Goal: Information Seeking & Learning: Learn about a topic

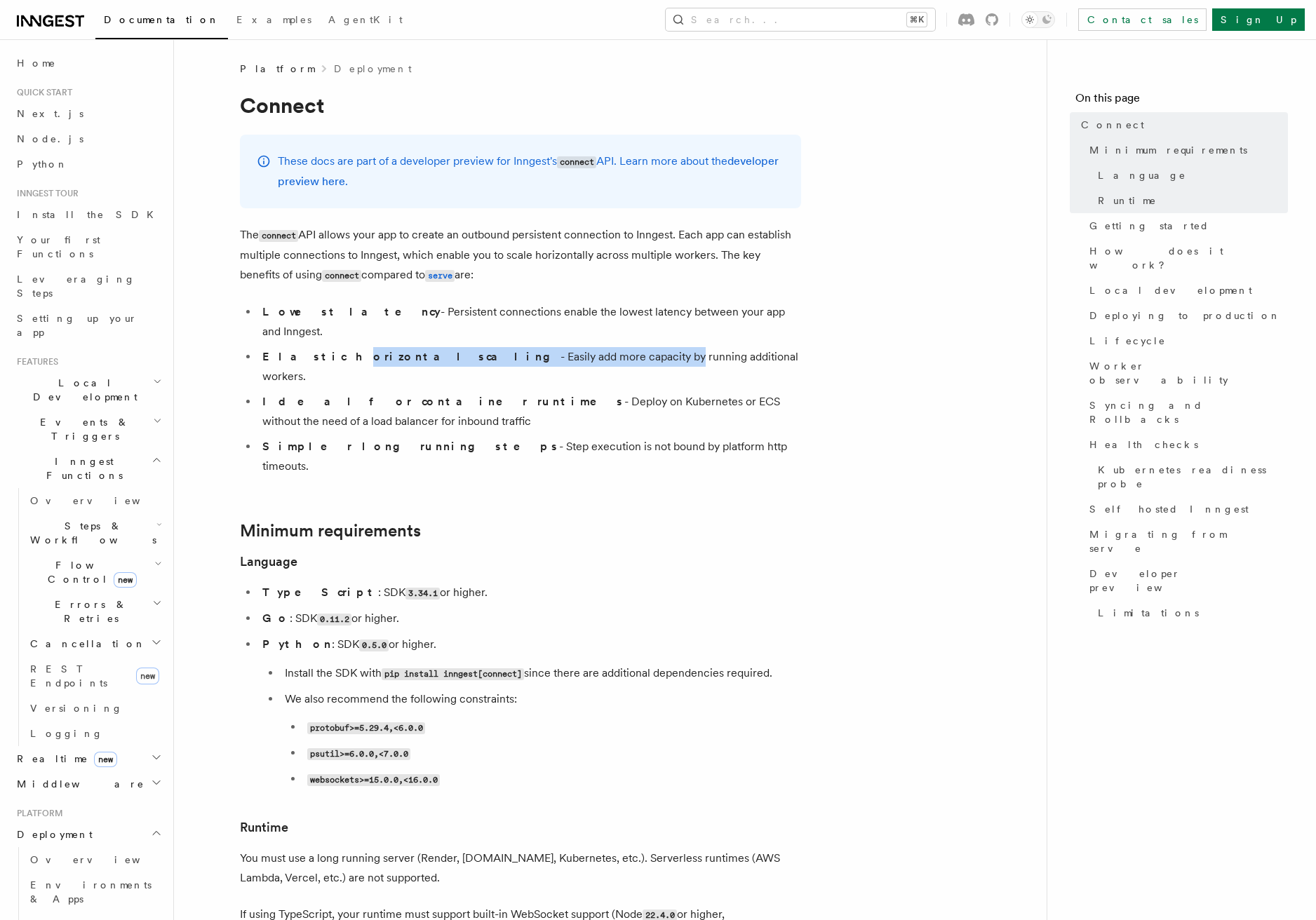
drag, startPoint x: 304, startPoint y: 333, endPoint x: 531, endPoint y: 337, distance: 227.0
click at [531, 347] on li "Elastic horizontal scaling - Easily add more capacity by running additional wor…" at bounding box center [530, 367] width 543 height 39
drag, startPoint x: 587, startPoint y: 337, endPoint x: 360, endPoint y: 333, distance: 227.0
click at [360, 347] on li "Elastic horizontal scaling - Easily add more capacity by running additional wor…" at bounding box center [530, 367] width 543 height 39
drag, startPoint x: 365, startPoint y: 337, endPoint x: 587, endPoint y: 336, distance: 222.0
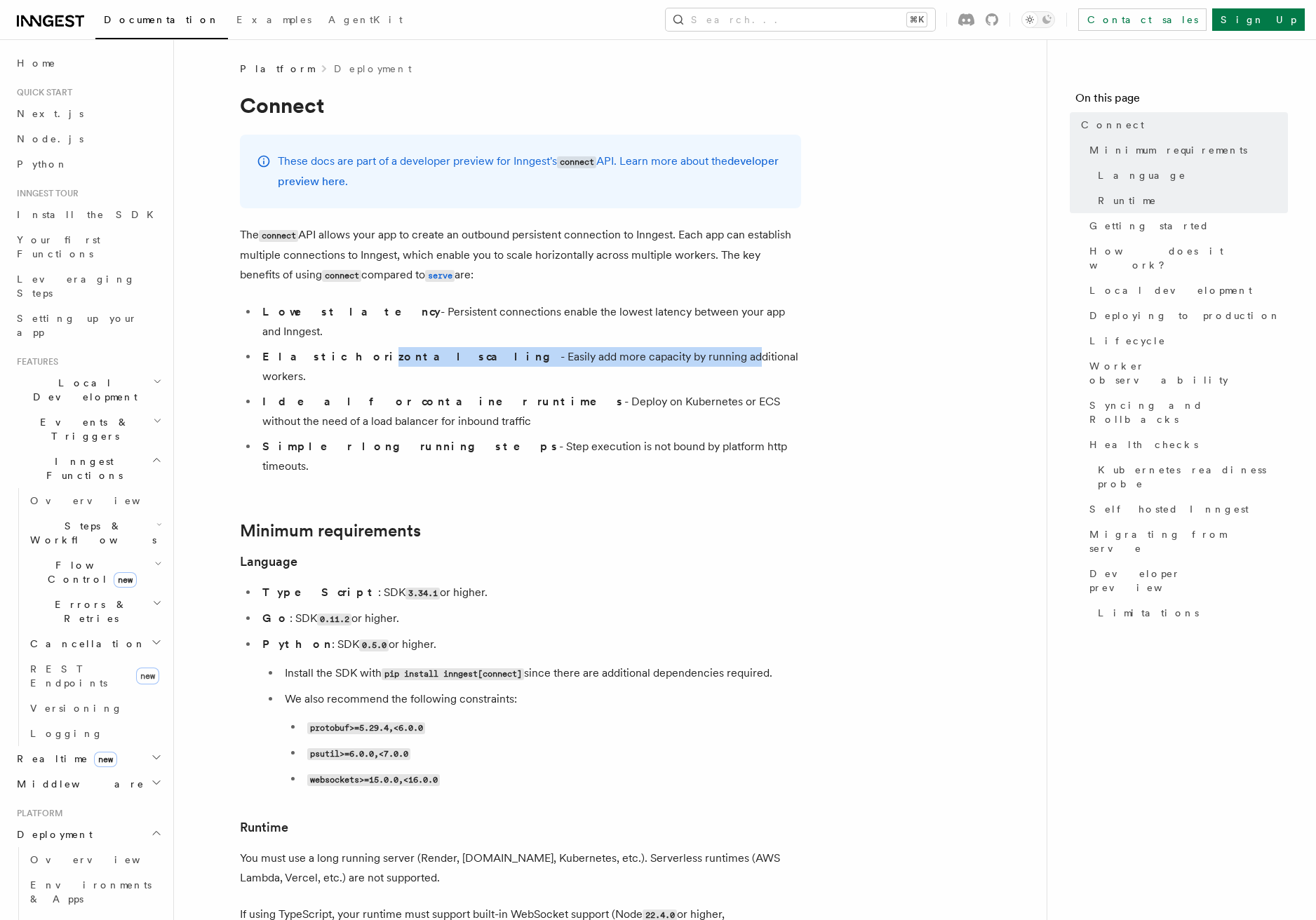
click at [587, 347] on li "Elastic horizontal scaling - Easily add more capacity by running additional wor…" at bounding box center [530, 367] width 543 height 39
drag, startPoint x: 641, startPoint y: 336, endPoint x: 401, endPoint y: 336, distance: 240.0
click at [401, 347] on li "Elastic horizontal scaling - Easily add more capacity by running additional wor…" at bounding box center [530, 367] width 543 height 39
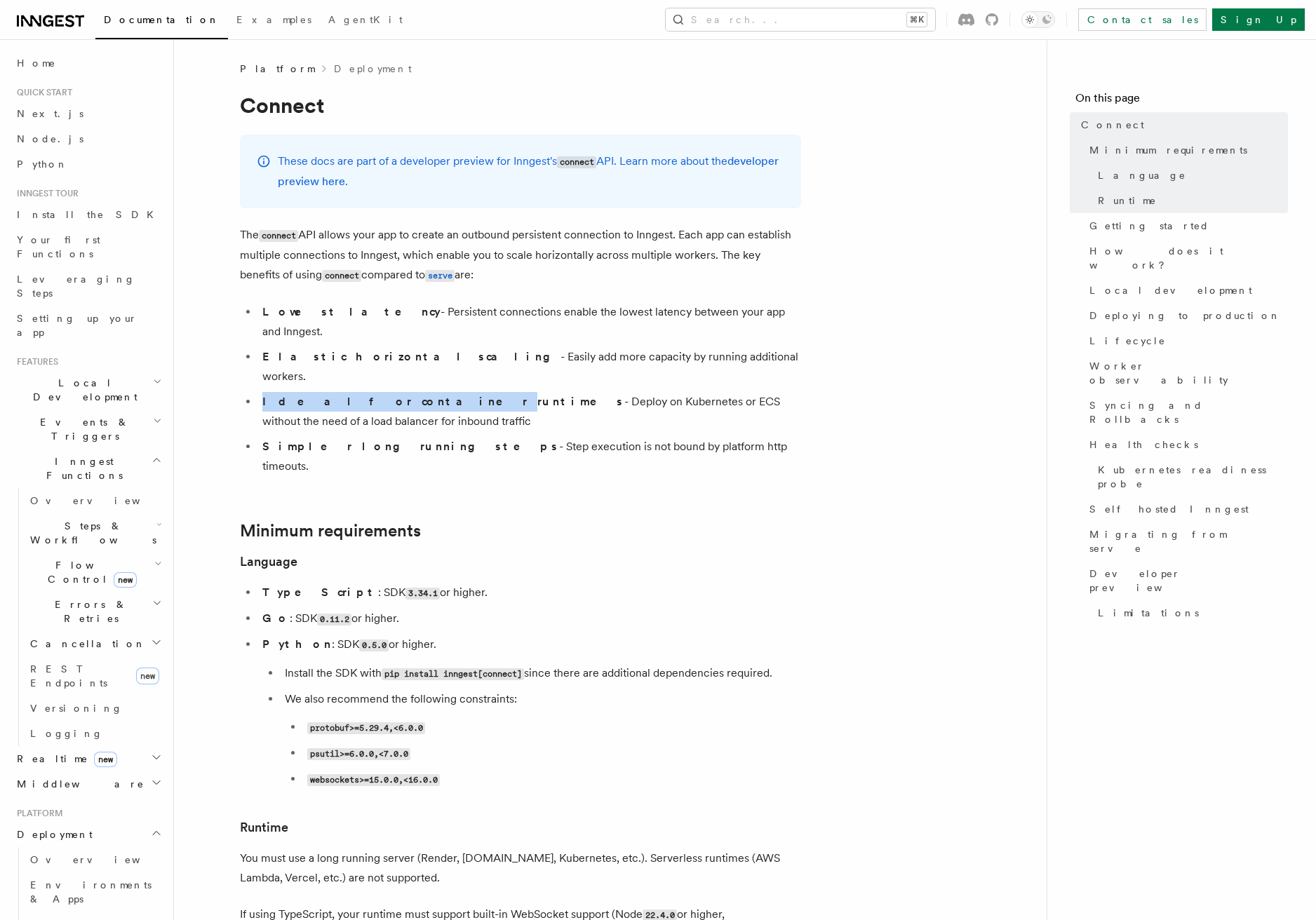
drag, startPoint x: 360, startPoint y: 360, endPoint x: 706, endPoint y: 352, distance: 346.1
click at [705, 352] on ul "Lowest latency - Persistent connections enable the lowest latency between your …" at bounding box center [521, 389] width 561 height 174
drag, startPoint x: 686, startPoint y: 360, endPoint x: 467, endPoint y: 360, distance: 219.0
click at [467, 392] on li "Ideal for container runtimes - Deploy on Kubernetes or ECS without the need of …" at bounding box center [530, 412] width 543 height 39
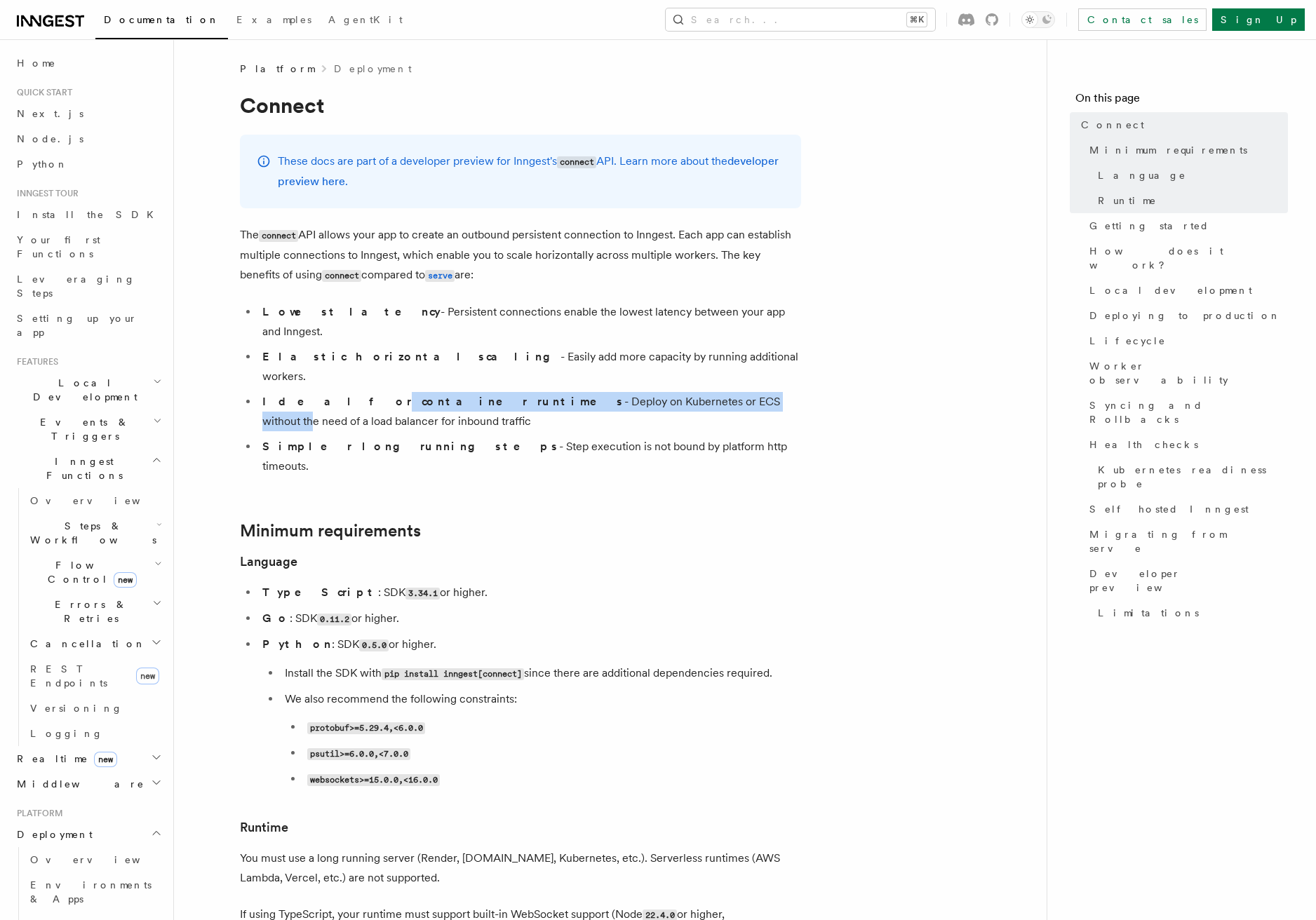
drag, startPoint x: 304, startPoint y: 367, endPoint x: 612, endPoint y: 365, distance: 308.0
click at [612, 392] on li "Ideal for container runtimes - Deploy on Kubernetes or ECS without the need of …" at bounding box center [530, 412] width 543 height 39
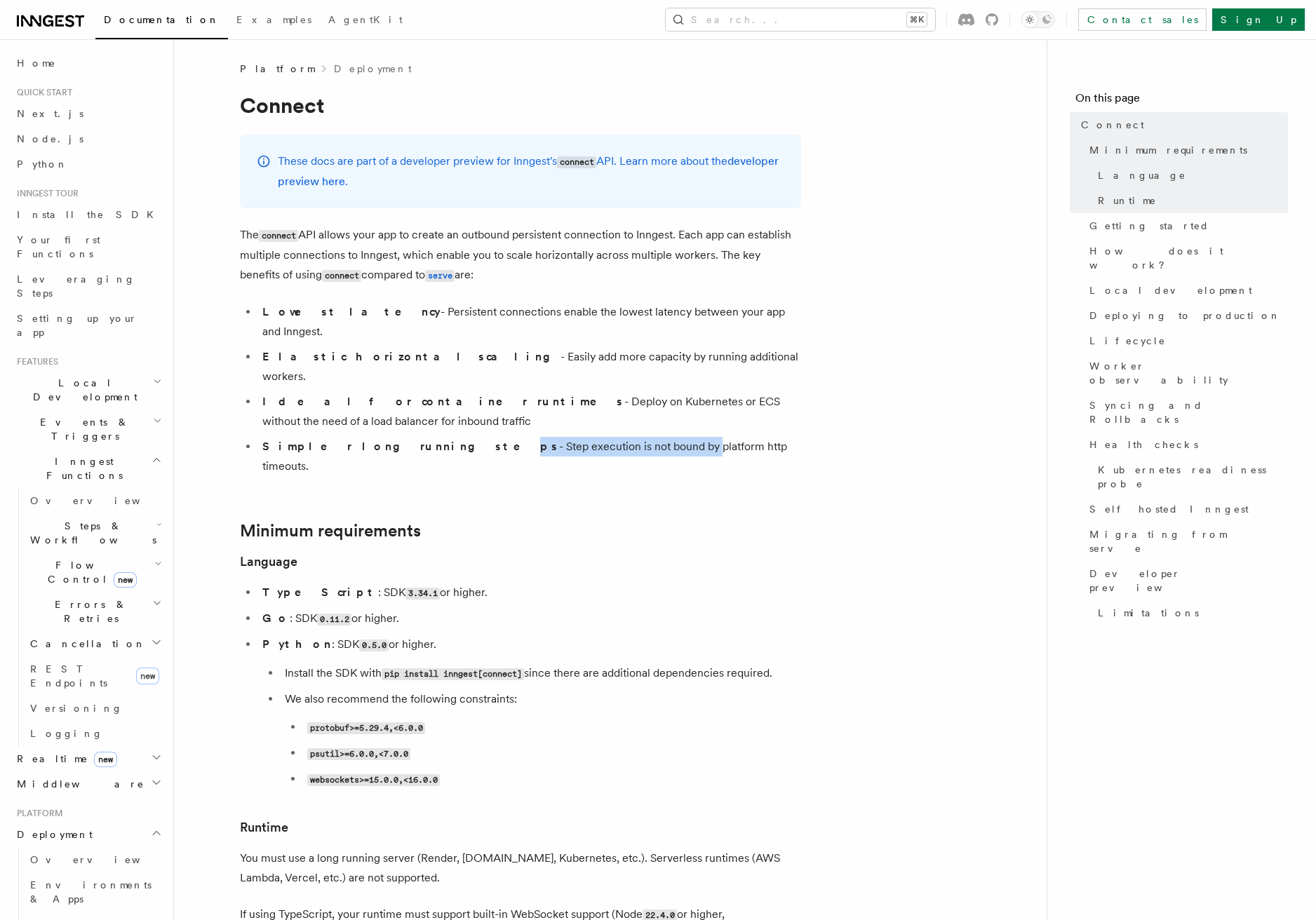
drag, startPoint x: 389, startPoint y: 413, endPoint x: 564, endPoint y: 407, distance: 175.1
click at [564, 437] on li "Simpler long running steps - Step execution is not bound by platform http timeo…" at bounding box center [530, 456] width 543 height 39
drag, startPoint x: 656, startPoint y: 407, endPoint x: 392, endPoint y: 405, distance: 264.0
click at [392, 437] on li "Simpler long running steps - Step execution is not bound by platform http timeo…" at bounding box center [530, 456] width 543 height 39
click at [392, 440] on strong "Simpler long running steps" at bounding box center [411, 446] width 297 height 13
